Goal: Navigation & Orientation: Find specific page/section

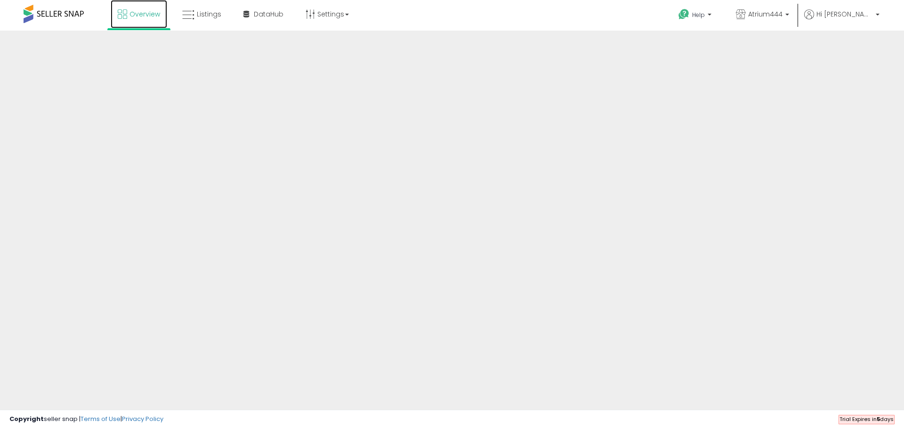
click at [135, 17] on span "Overview" at bounding box center [144, 13] width 31 height 9
click at [192, 17] on icon at bounding box center [188, 15] width 12 height 12
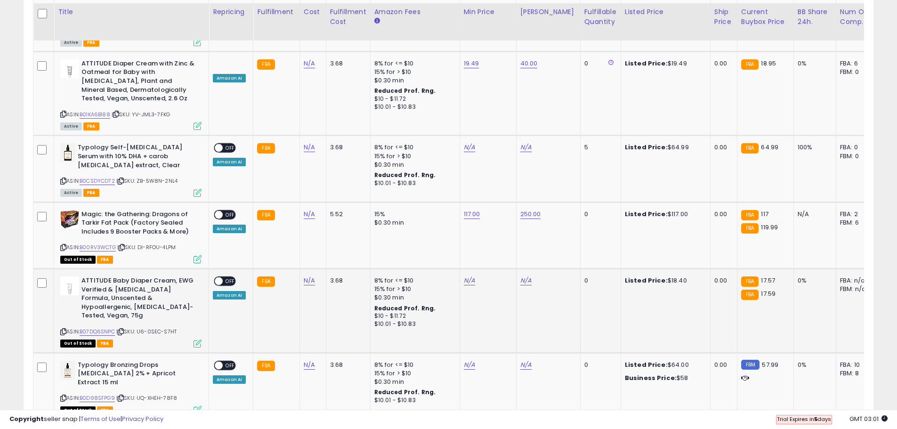
scroll to position [1783, 0]
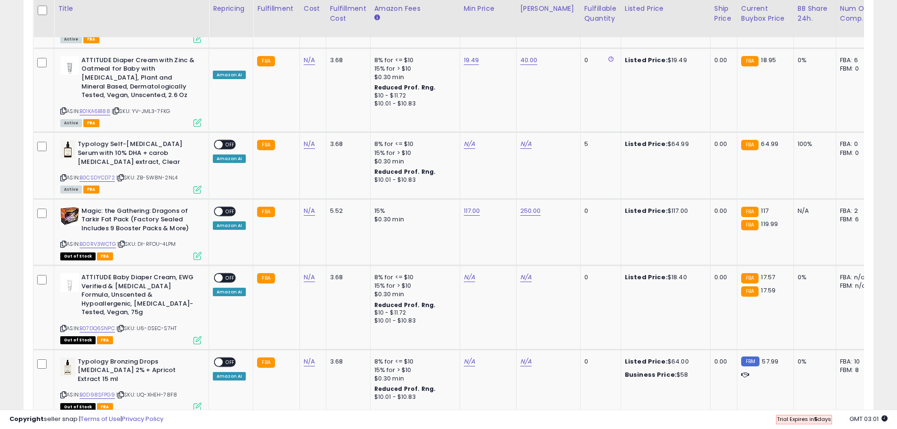
click at [817, 426] on link "2" at bounding box center [824, 434] width 16 height 16
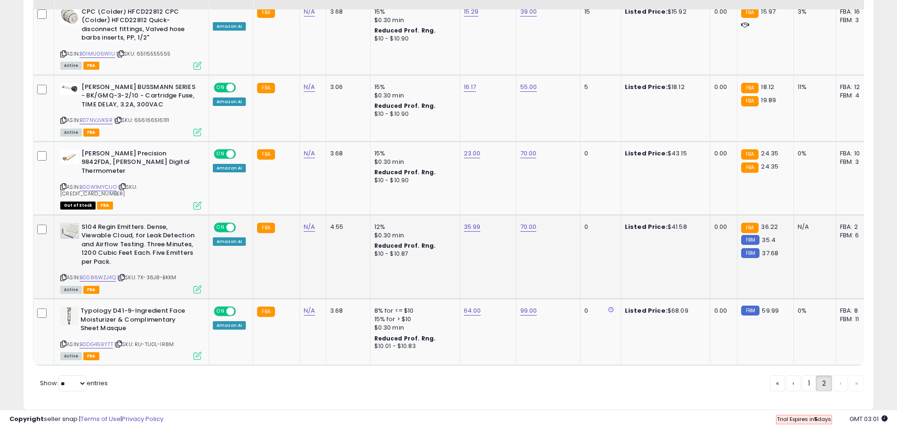
scroll to position [704, 0]
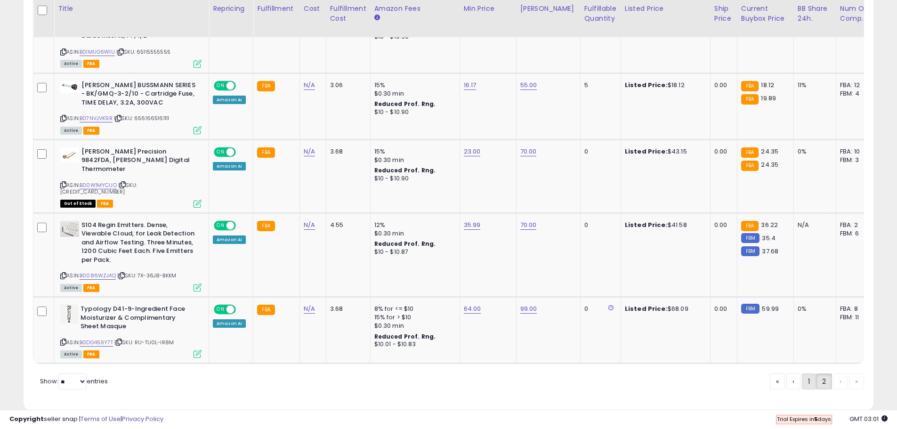
click at [805, 373] on link "1" at bounding box center [809, 381] width 14 height 16
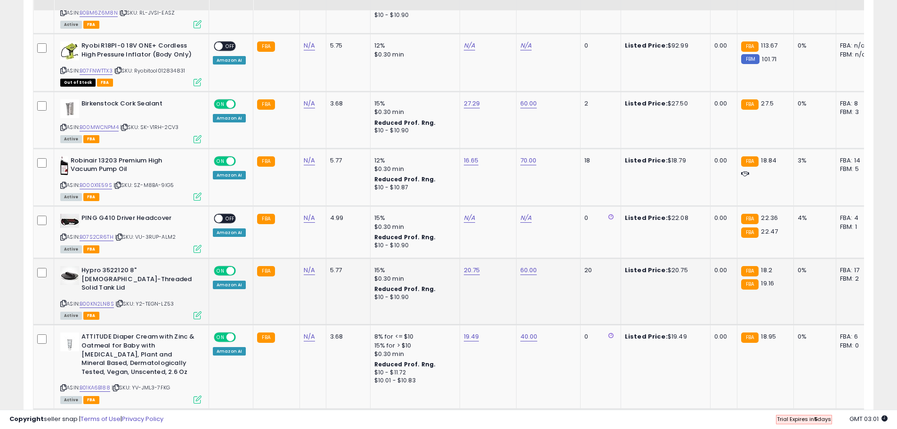
scroll to position [1426, 0]
